Goal: Task Accomplishment & Management: Use online tool/utility

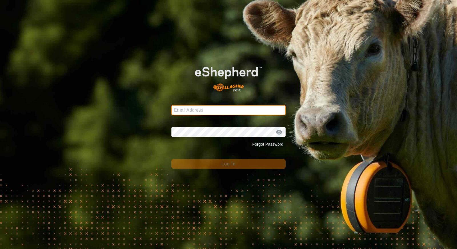
type input "[EMAIL_ADDRESS][DOMAIN_NAME]"
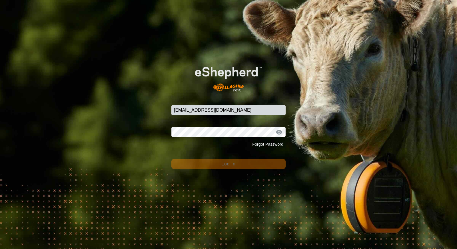
click at [262, 166] on button "Log In" at bounding box center [229, 164] width 114 height 10
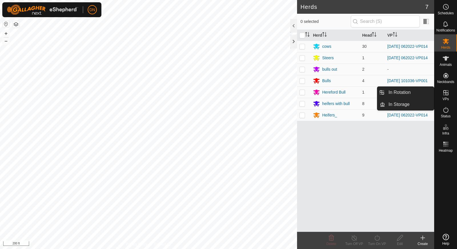
click at [445, 92] on icon at bounding box center [446, 92] width 7 height 7
click at [417, 92] on link "In Rotation" at bounding box center [409, 92] width 49 height 11
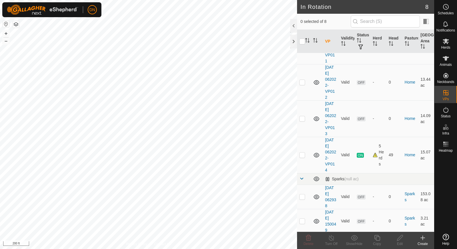
scroll to position [99, 0]
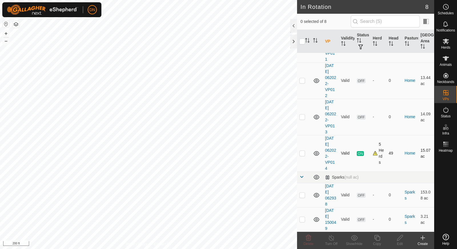
click at [301, 152] on p-checkbox at bounding box center [303, 153] width 6 height 5
checkbox input "true"
click at [377, 236] on icon at bounding box center [377, 237] width 7 height 7
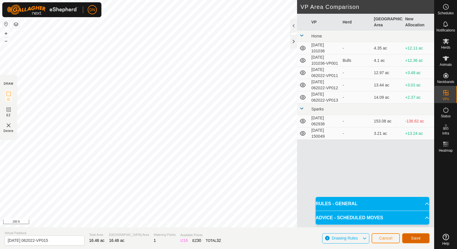
click at [409, 239] on button "Save" at bounding box center [416, 238] width 27 height 10
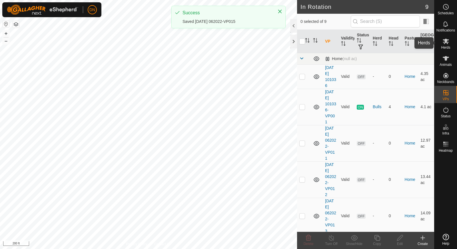
click at [443, 48] on span "Herds" at bounding box center [445, 47] width 9 height 3
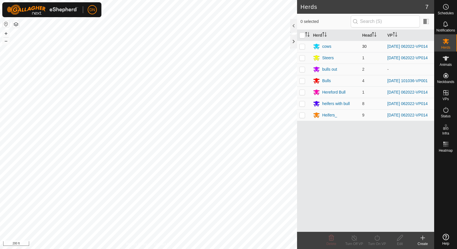
click at [303, 46] on p-checkbox at bounding box center [303, 46] width 6 height 5
checkbox input "true"
click at [304, 59] on p-checkbox at bounding box center [303, 57] width 6 height 5
checkbox input "true"
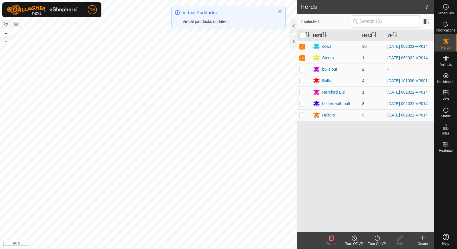
drag, startPoint x: 304, startPoint y: 94, endPoint x: 304, endPoint y: 102, distance: 7.7
click at [304, 94] on p-checkbox at bounding box center [303, 92] width 6 height 5
checkbox input "true"
drag, startPoint x: 301, startPoint y: 107, endPoint x: 305, endPoint y: 123, distance: 16.4
click at [304, 120] on tbody "cows 30 [DATE] 062022-VP014 Steers 1 [DATE] 062022-VP014 bulls out 2 - Bulls 4 …" at bounding box center [365, 81] width 137 height 80
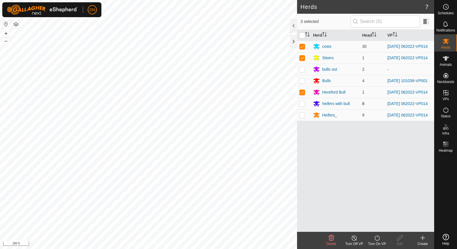
drag, startPoint x: 302, startPoint y: 107, endPoint x: 300, endPoint y: 119, distance: 11.4
click at [302, 106] on p-checkbox at bounding box center [303, 103] width 6 height 5
checkbox input "true"
drag, startPoint x: 301, startPoint y: 119, endPoint x: 303, endPoint y: 121, distance: 3.4
click at [302, 117] on p-checkbox at bounding box center [303, 115] width 6 height 5
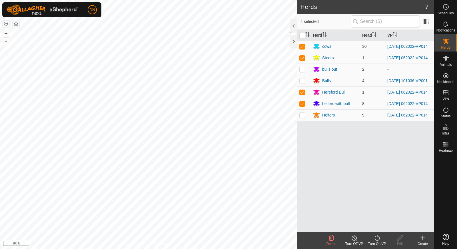
checkbox input "true"
click at [378, 240] on icon at bounding box center [377, 238] width 5 height 6
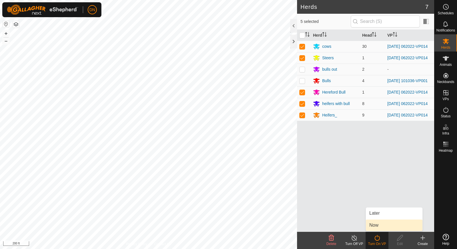
click at [382, 225] on link "Now" at bounding box center [394, 224] width 57 height 11
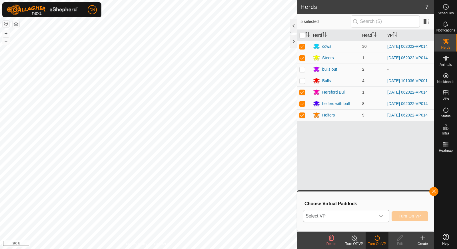
click at [383, 214] on icon "dropdown trigger" at bounding box center [381, 216] width 5 height 5
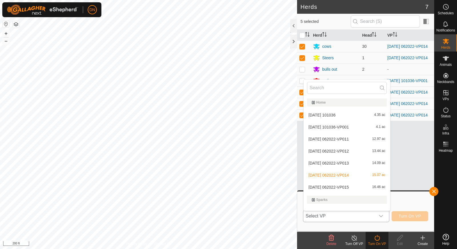
scroll to position [7, 0]
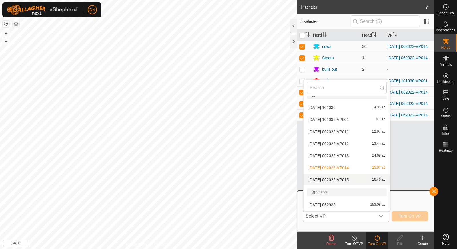
click at [353, 179] on li "[DATE] 062022-VP015 16.46 ac" at bounding box center [347, 179] width 87 height 11
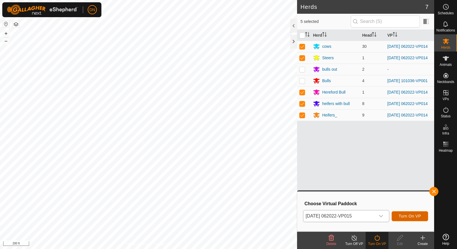
click at [410, 216] on span "Turn On VP" at bounding box center [410, 216] width 22 height 5
